Goal: Task Accomplishment & Management: Use online tool/utility

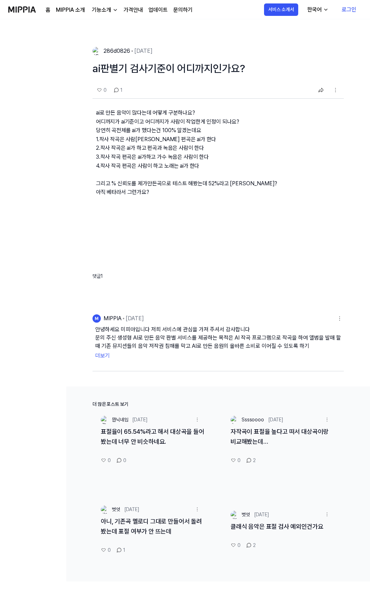
click at [283, 441] on div "자작곡이 표절율 높다고 떠서 대상곡이랑 비교해봤는데…" at bounding box center [282, 441] width 120 height 28
click at [281, 433] on link "자작곡이 표절율 높다고 떠서 대상곡이랑 비교해봤는데…" at bounding box center [280, 436] width 98 height 17
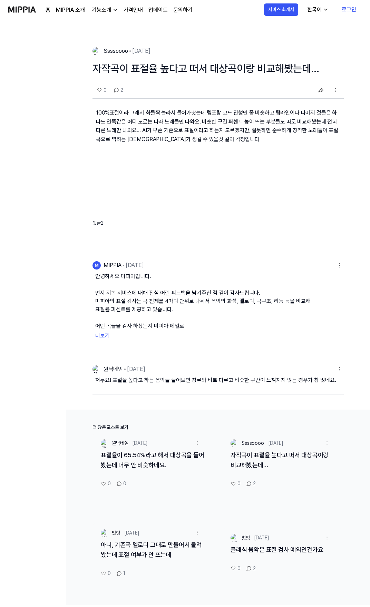
click at [14, 7] on img at bounding box center [22, 9] width 28 height 19
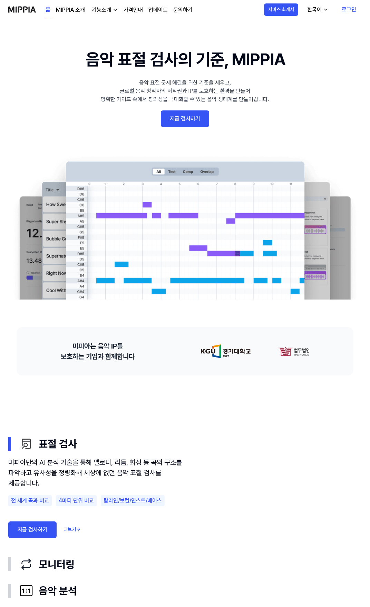
click at [188, 123] on link "지금 검사하기" at bounding box center [185, 118] width 48 height 17
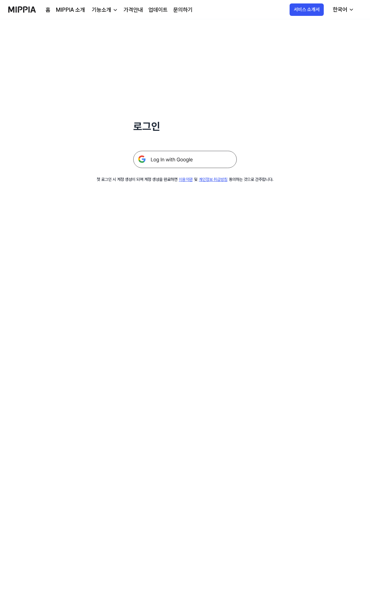
click at [189, 157] on img at bounding box center [185, 159] width 104 height 17
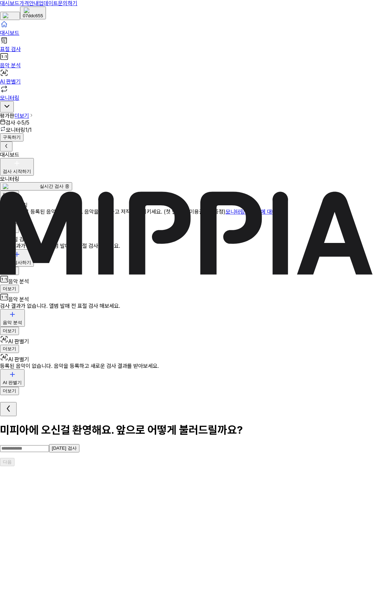
click at [49, 445] on input "text" at bounding box center [24, 448] width 49 height 7
click at [79, 444] on button "[DATE] 검사" at bounding box center [64, 448] width 30 height 8
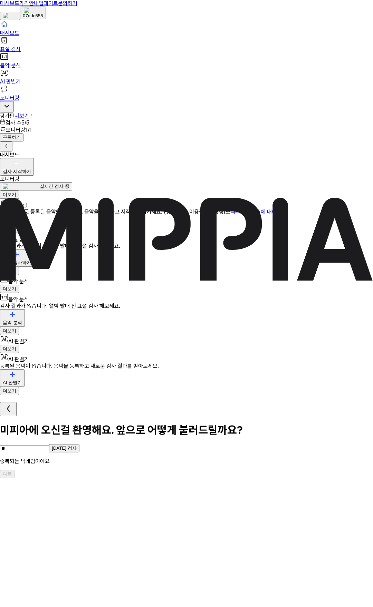
click at [183, 423] on div "미피아에 오신걸 환영해요. 앞으로 어떻게 불러드릴까요? ** [DATE] 검사 중복되는 닉네임이에요" at bounding box center [186, 443] width 373 height 41
click at [49, 445] on input "**" at bounding box center [24, 448] width 49 height 7
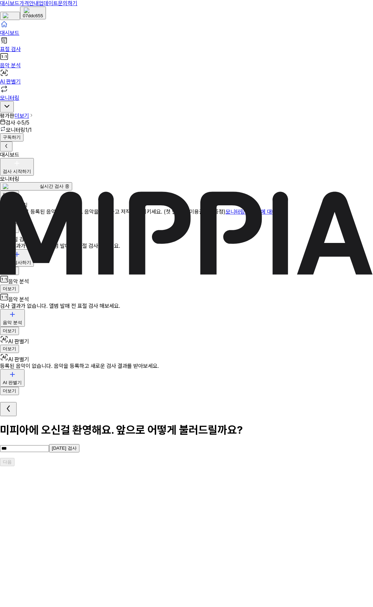
type input "***"
click at [79, 444] on button "[DATE] 검사" at bounding box center [64, 448] width 30 height 8
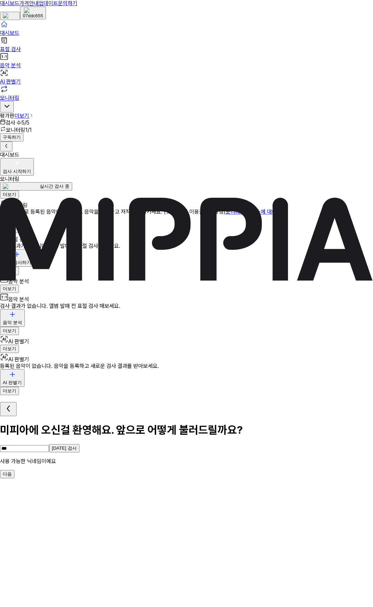
click at [14, 470] on button "다음" at bounding box center [7, 474] width 14 height 8
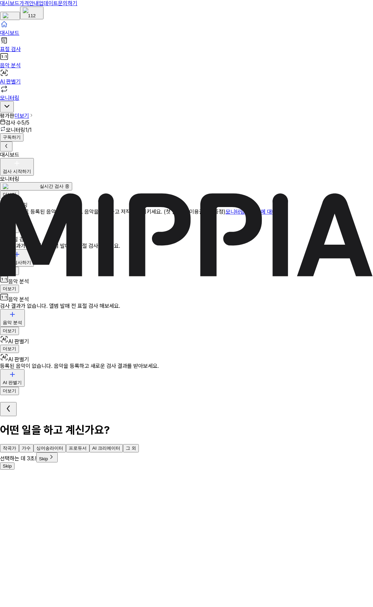
click at [19, 444] on button "작곡가" at bounding box center [9, 448] width 19 height 8
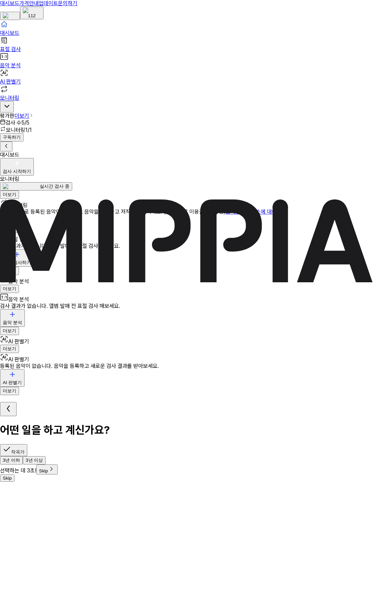
click at [23, 456] on button "3년 이하" at bounding box center [11, 460] width 23 height 8
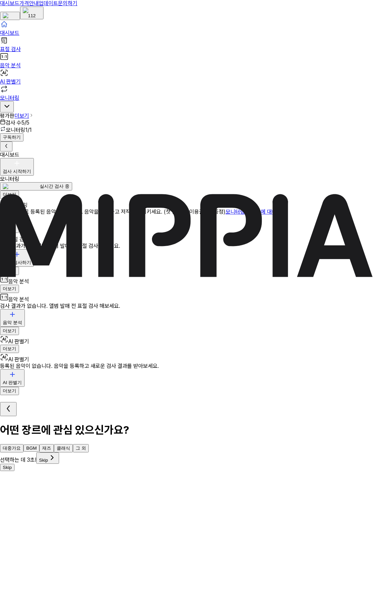
click at [89, 444] on button "그 외" at bounding box center [81, 448] width 16 height 8
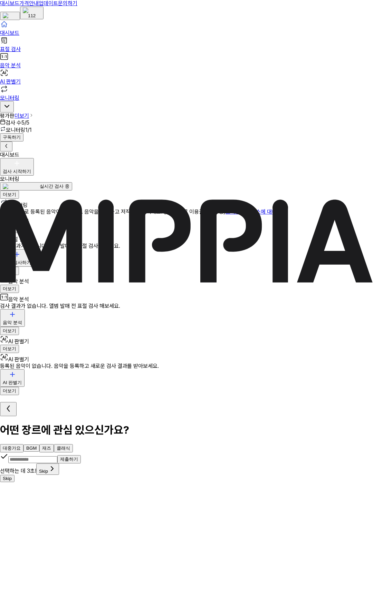
click at [56, 469] on span "Skip" at bounding box center [47, 471] width 17 height 5
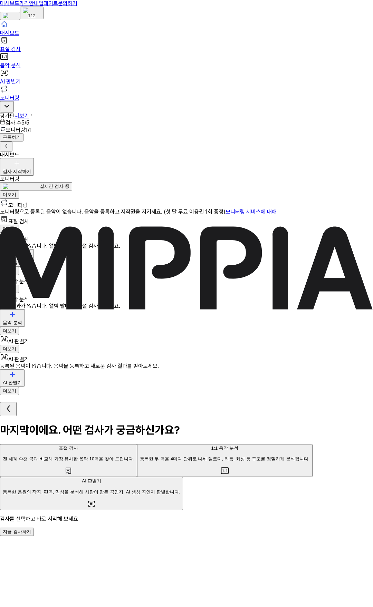
click at [34, 528] on button "지금 검사하기" at bounding box center [17, 532] width 34 height 8
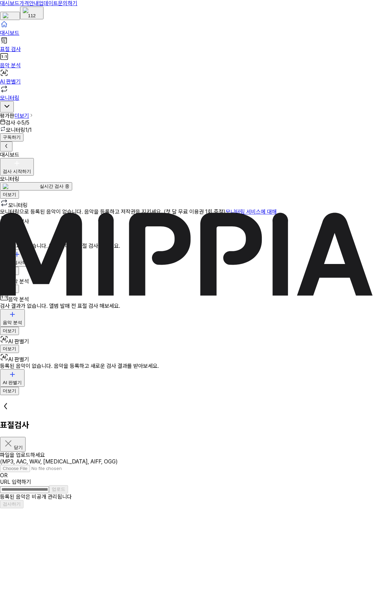
click at [49, 486] on input "URL 입력하기" at bounding box center [24, 489] width 49 height 7
click at [228, 452] on section "파일을 업로드하세요 (MP3, AAC, WAV, [MEDICAL_DATA], AIFF, OGG) OR URL 입력하기 업로드" at bounding box center [186, 473] width 373 height 42
click at [218, 452] on label "파일을 업로드하세요 (MP3, AAC, WAV, [MEDICAL_DATA], AIFF, OGG)" at bounding box center [186, 462] width 373 height 20
click at [94, 465] on input "파일을 업로드하세요 (MP3, AAC, WAV, [MEDICAL_DATA], AIFF, OGG)" at bounding box center [47, 468] width 94 height 7
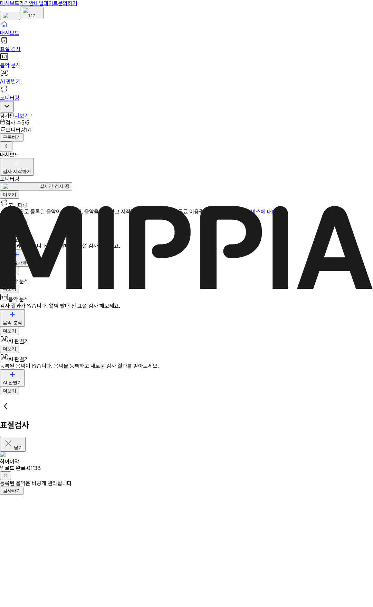
click at [23, 487] on button "검사하기" at bounding box center [11, 491] width 23 height 8
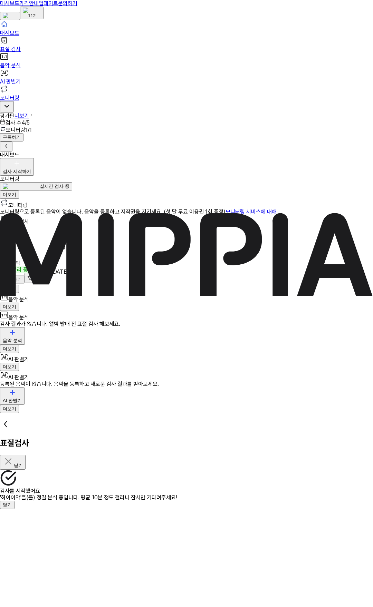
click at [14, 501] on button "닫기" at bounding box center [7, 505] width 14 height 8
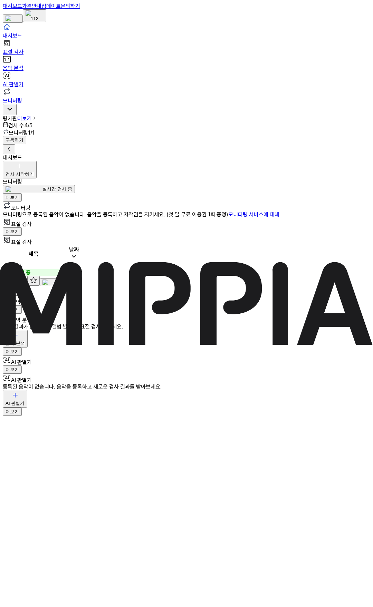
click at [34, 171] on div "검사 시작하기" at bounding box center [20, 174] width 28 height 6
click at [301, 54] on button "표절 검사" at bounding box center [288, 56] width 25 height 18
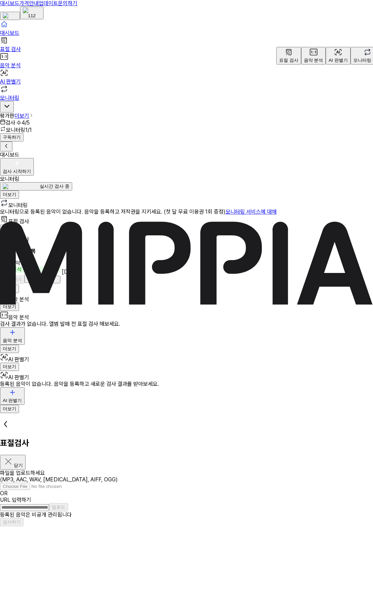
click at [227, 470] on label "파일을 업로드하세요 (MP3, AAC, WAV, [MEDICAL_DATA], AIFF, OGG)" at bounding box center [186, 480] width 373 height 20
click at [94, 483] on input "파일을 업로드하세요 (MP3, AAC, WAV, [MEDICAL_DATA], AIFF, OGG)" at bounding box center [47, 486] width 94 height 7
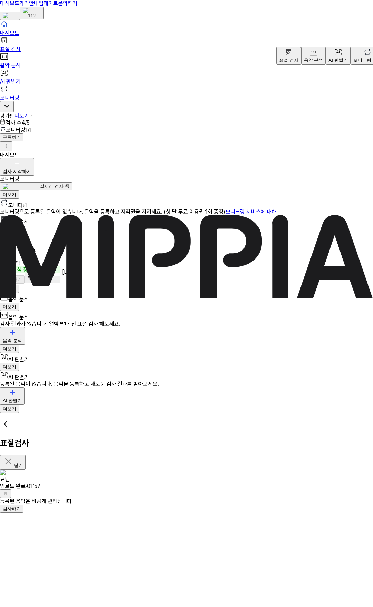
click at [23, 505] on button "검사하기" at bounding box center [11, 509] width 23 height 8
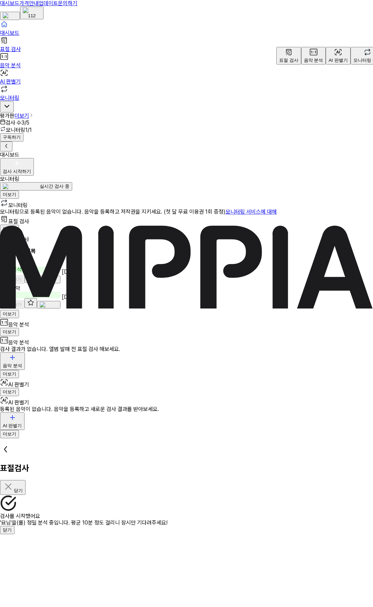
click at [14, 526] on button "닫기" at bounding box center [7, 530] width 14 height 8
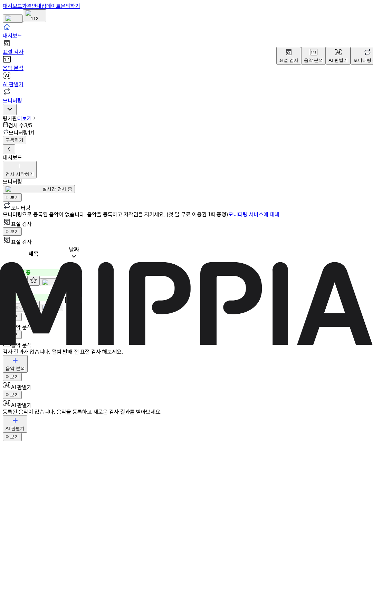
click at [63, 294] on div "6%" at bounding box center [33, 297] width 59 height 7
click at [64, 287] on td "하아아악 6% 이동하기" at bounding box center [33, 299] width 60 height 25
click at [83, 287] on td "[DATE]" at bounding box center [73, 299] width 19 height 25
click at [22, 227] on button "더보기" at bounding box center [12, 231] width 19 height 8
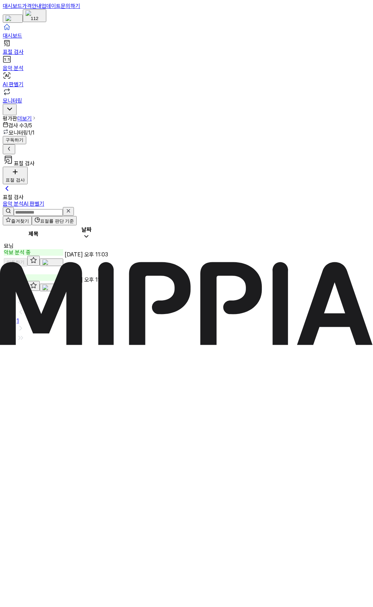
click at [63, 268] on div "하아아악" at bounding box center [33, 271] width 59 height 7
click at [64, 267] on td "하아아악 20% 이동하기" at bounding box center [33, 279] width 60 height 25
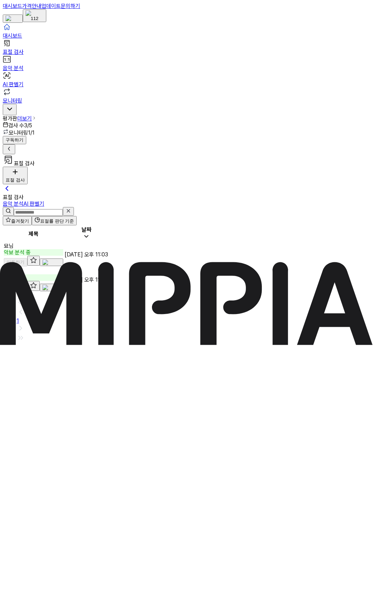
click at [63, 268] on div "하아아악 22%" at bounding box center [33, 274] width 59 height 13
drag, startPoint x: 110, startPoint y: 107, endPoint x: 231, endPoint y: 53, distance: 131.6
click at [63, 268] on div "하아아악 22%" at bounding box center [33, 274] width 59 height 13
click at [77, 216] on button "표절률 판단 기준" at bounding box center [54, 220] width 45 height 9
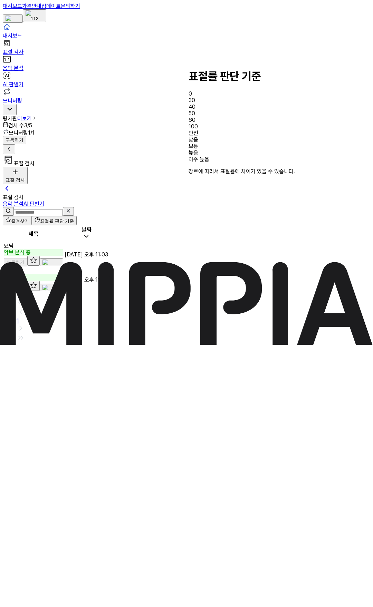
click at [77, 216] on button "표절률 판단 기준" at bounding box center [54, 220] width 45 height 9
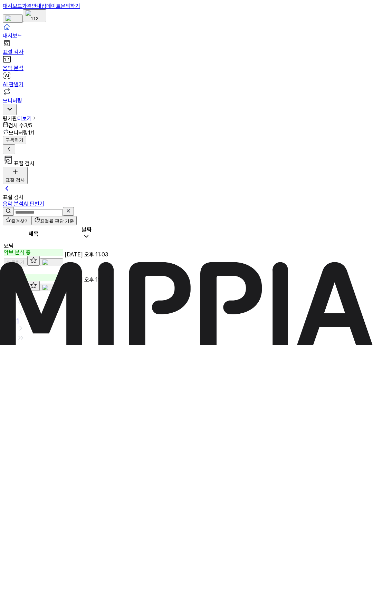
click at [75, 104] on link "모니터링" at bounding box center [186, 96] width 367 height 16
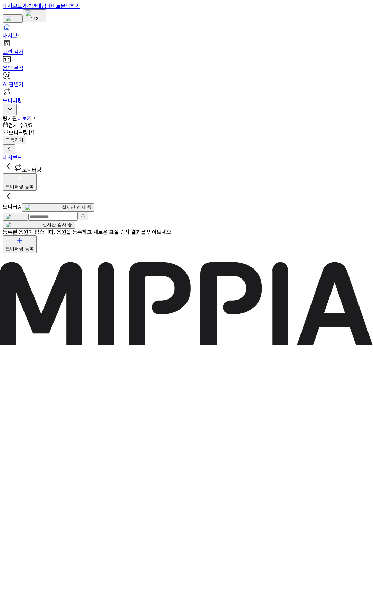
click at [45, 71] on link "음악 분석" at bounding box center [186, 63] width 367 height 16
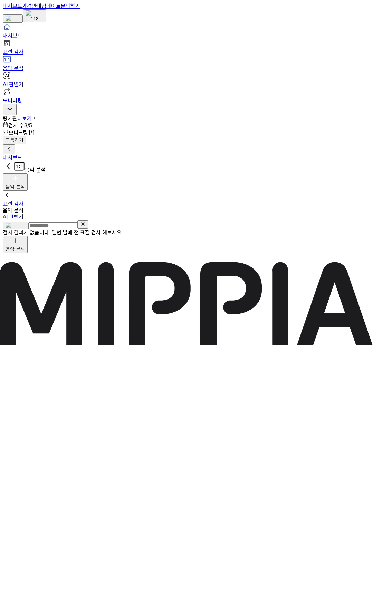
click at [45, 51] on link "표절 검사" at bounding box center [186, 47] width 367 height 16
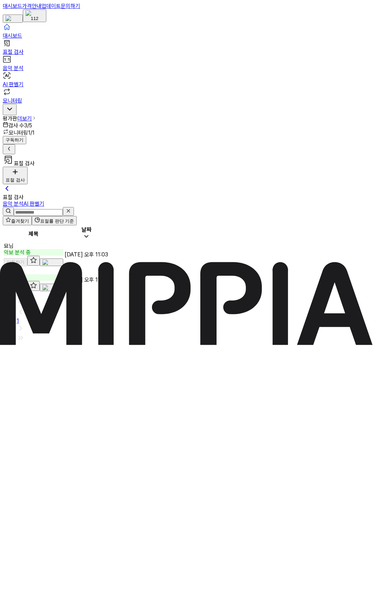
click at [25, 177] on div "표절 검사" at bounding box center [15, 180] width 19 height 6
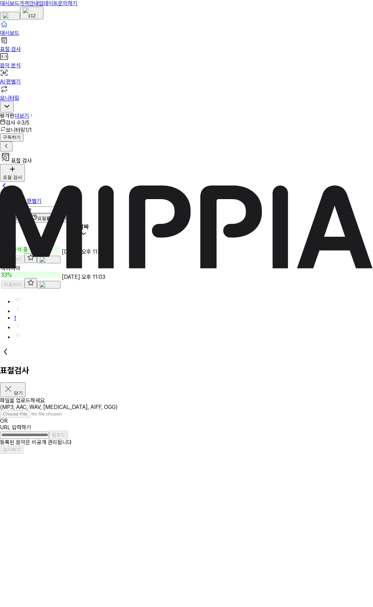
click at [177, 397] on label "파일을 업로드하세요 (MP3, AAC, WAV, [MEDICAL_DATA], AIFF, OGG)" at bounding box center [186, 407] width 373 height 20
click at [94, 410] on input "파일을 업로드하세요 (MP3, AAC, WAV, [MEDICAL_DATA], AIFF, OGG)" at bounding box center [47, 413] width 94 height 7
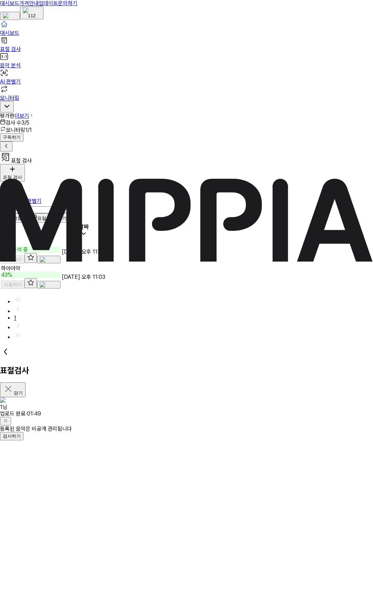
click at [204, 346] on div "표절검사 닫기" at bounding box center [186, 371] width 373 height 51
drag, startPoint x: 260, startPoint y: 148, endPoint x: 260, endPoint y: 145, distance: 3.8
click at [260, 426] on div "등록된 음악은 비공개 관리됩니다 검사하기" at bounding box center [186, 433] width 373 height 15
drag, startPoint x: 256, startPoint y: 138, endPoint x: 259, endPoint y: 123, distance: 14.9
click at [23, 432] on button "검사하기" at bounding box center [11, 436] width 23 height 8
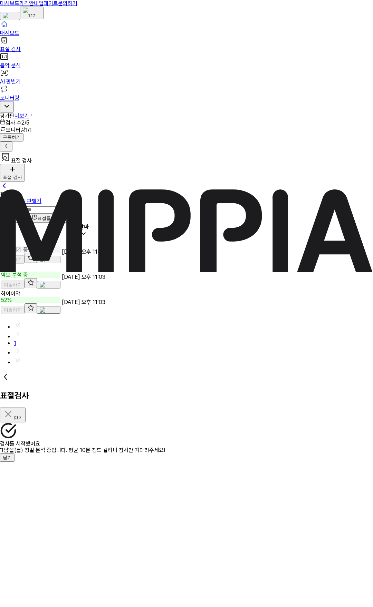
click at [14, 453] on button "닫기" at bounding box center [7, 457] width 14 height 8
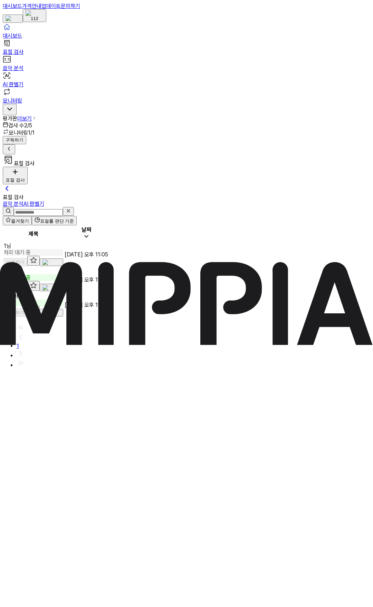
click at [136, 181] on div "표절 검사 표절 검사 표절 검사 음악 분석 AI 판별기 즐겨찾기 표절률 판단 기준 제목 날짜 1님 처리 대기 중 이동하기 [DATE] 오후…" at bounding box center [186, 261] width 367 height 214
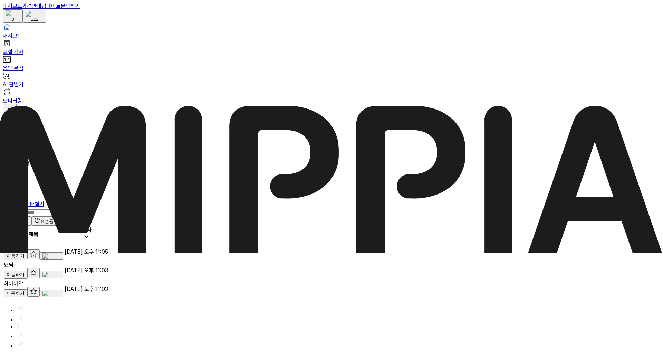
click at [63, 261] on div "묘님" at bounding box center [33, 264] width 59 height 7
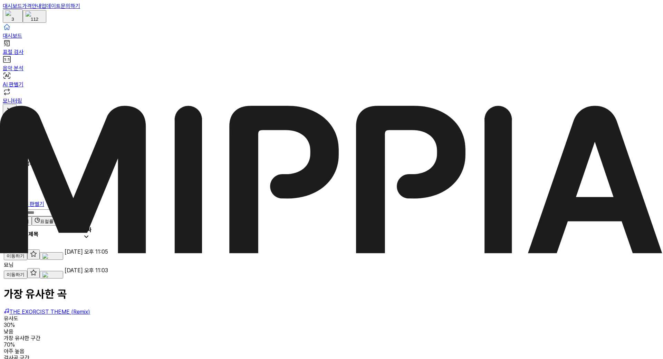
click at [63, 243] on div "1님" at bounding box center [33, 246] width 59 height 7
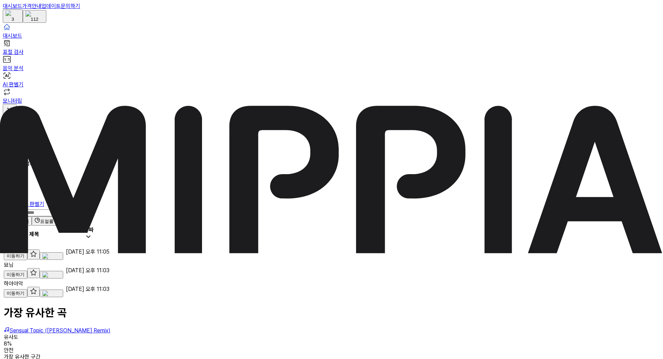
click at [65, 280] on div "하아아악" at bounding box center [34, 283] width 61 height 7
click at [63, 261] on div "묘님" at bounding box center [33, 264] width 59 height 7
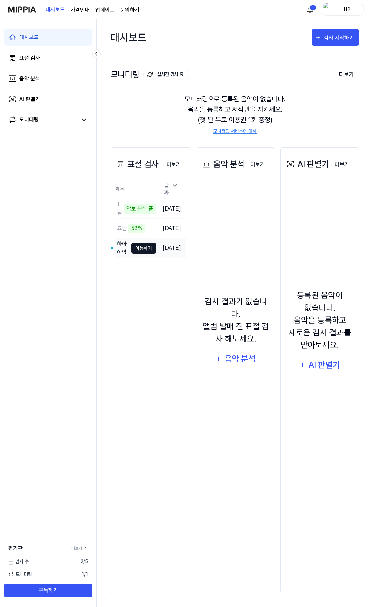
click at [143, 243] on button "이동하기" at bounding box center [143, 248] width 25 height 11
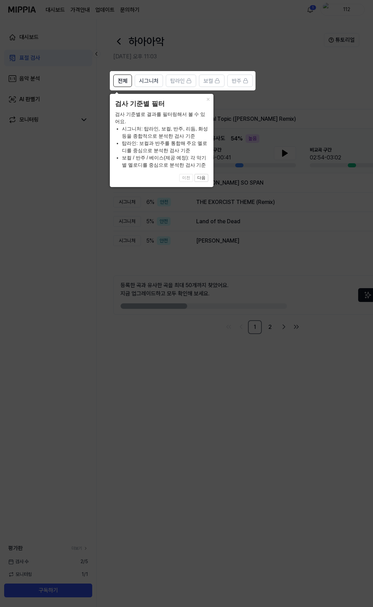
click at [213, 215] on icon at bounding box center [186, 303] width 373 height 607
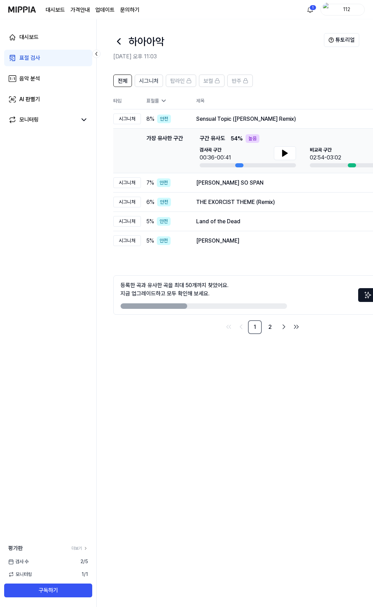
click at [118, 43] on icon at bounding box center [118, 42] width 3 height 6
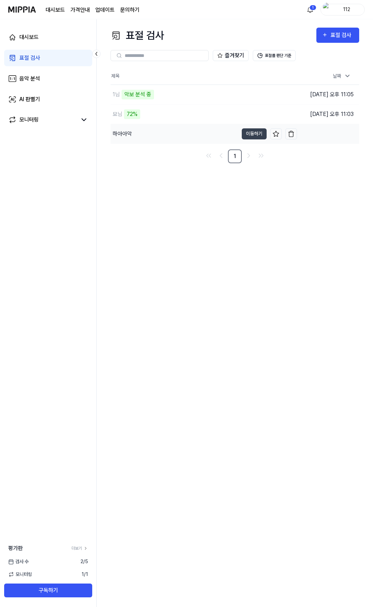
click at [134, 135] on div "하아아악" at bounding box center [174, 133] width 128 height 19
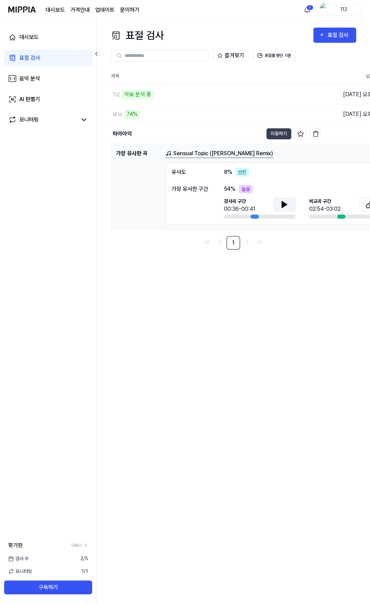
click at [284, 203] on icon at bounding box center [284, 205] width 5 height 6
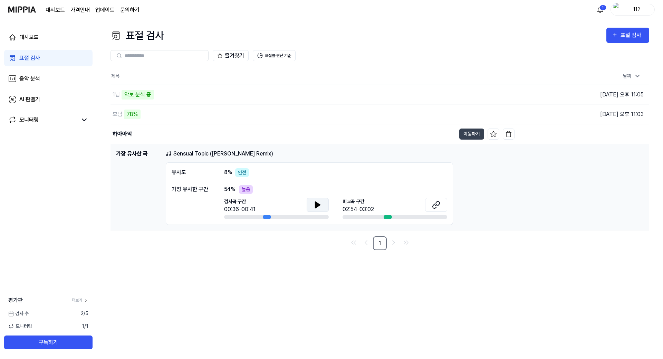
drag, startPoint x: 376, startPoint y: 199, endPoint x: 414, endPoint y: 199, distance: 38.7
click at [372, 199] on div "비교곡 구간 02:54-03:02" at bounding box center [394, 206] width 105 height 16
click at [372, 203] on button at bounding box center [436, 205] width 22 height 14
